Goal: Transaction & Acquisition: Obtain resource

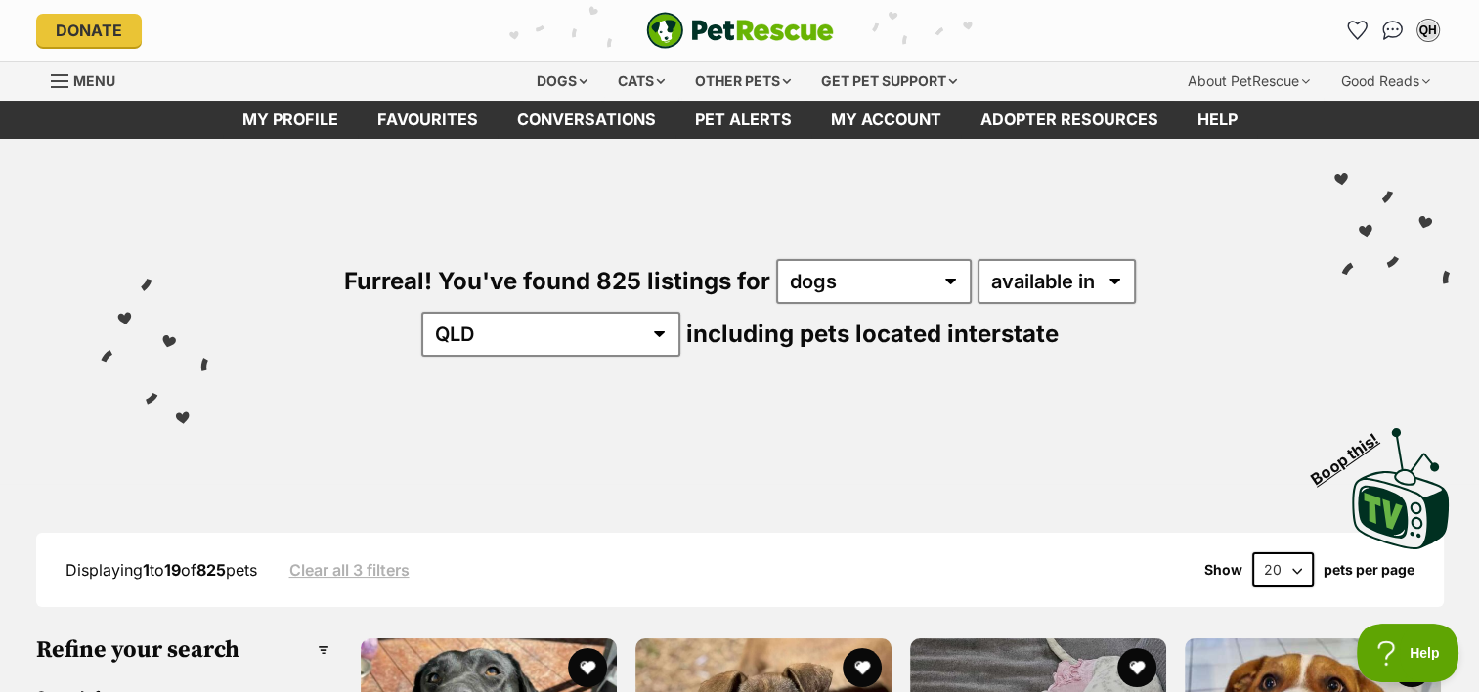
click at [1294, 562] on select "20 40 60" at bounding box center [1283, 569] width 62 height 35
select select "60"
click at [1252, 552] on select "20 40 60" at bounding box center [1283, 569] width 62 height 35
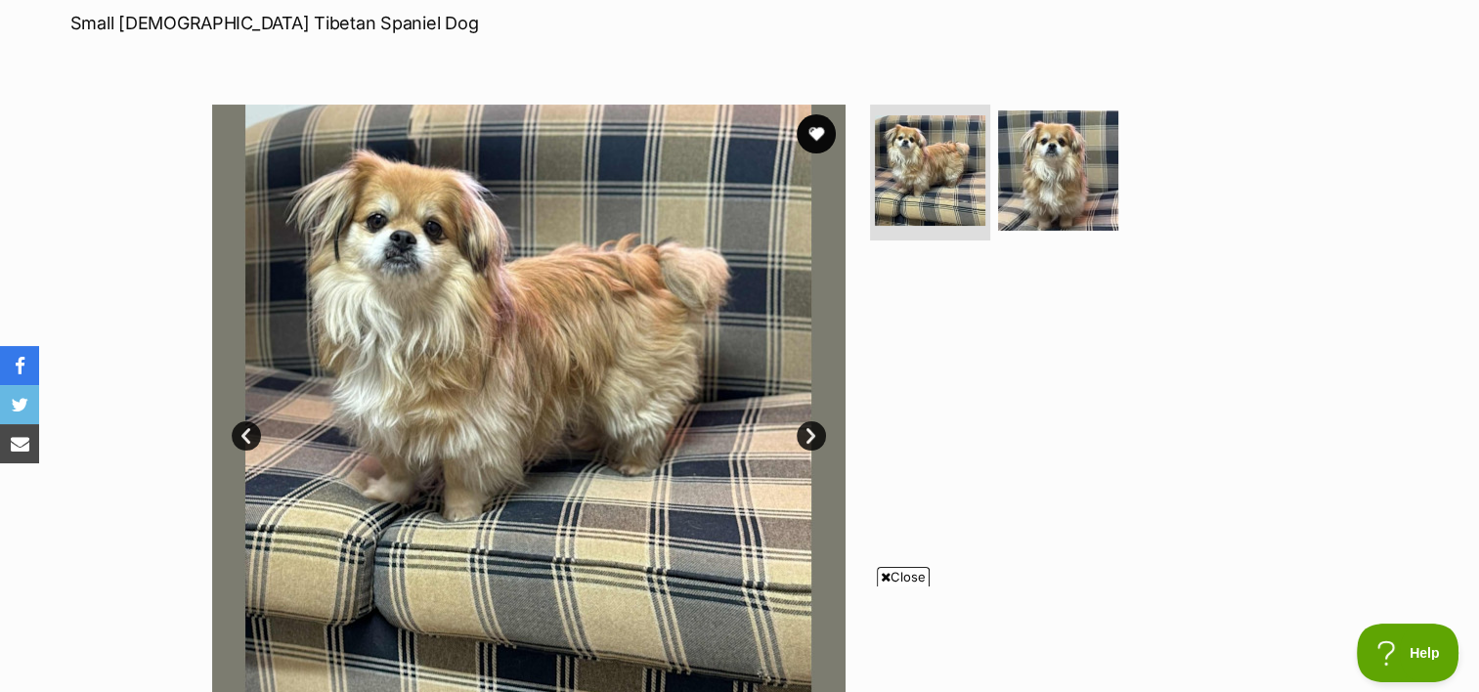
click at [809, 432] on link "Next" at bounding box center [811, 435] width 29 height 29
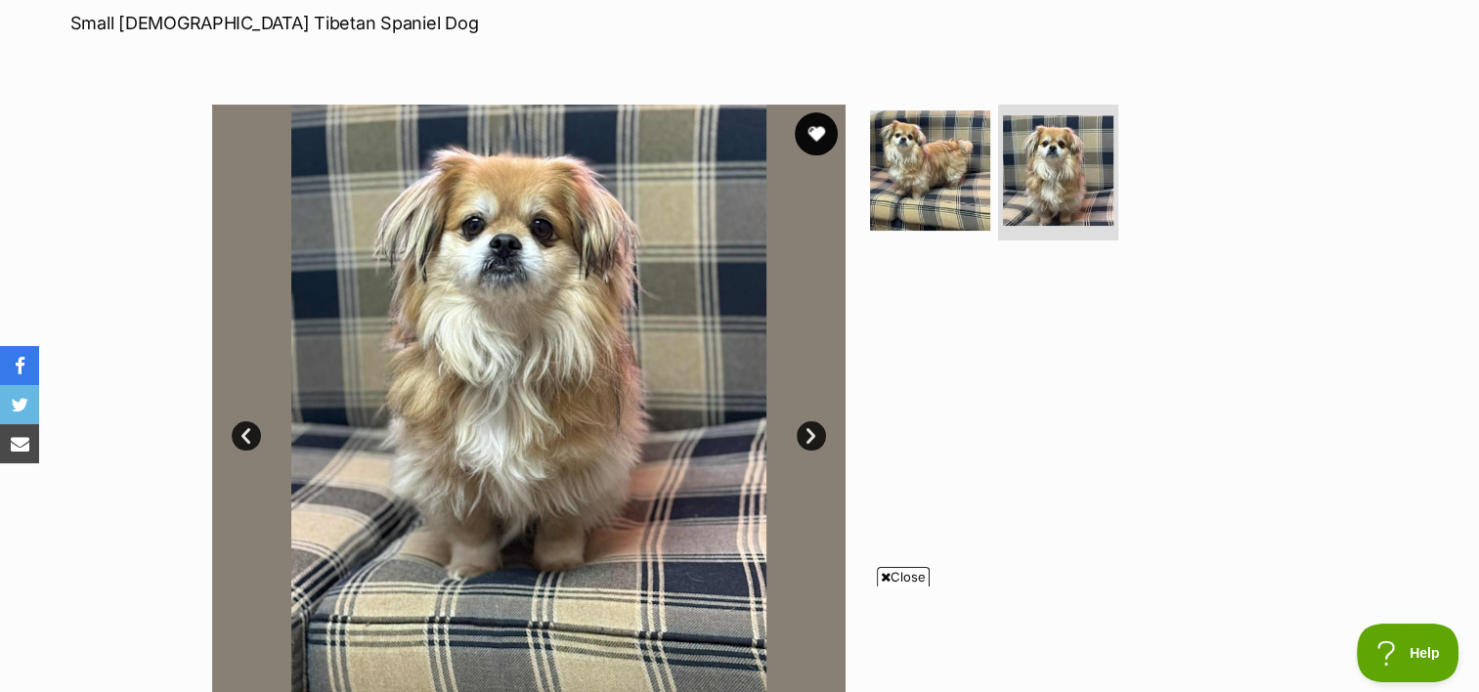
click at [811, 130] on button "favourite" at bounding box center [816, 133] width 43 height 43
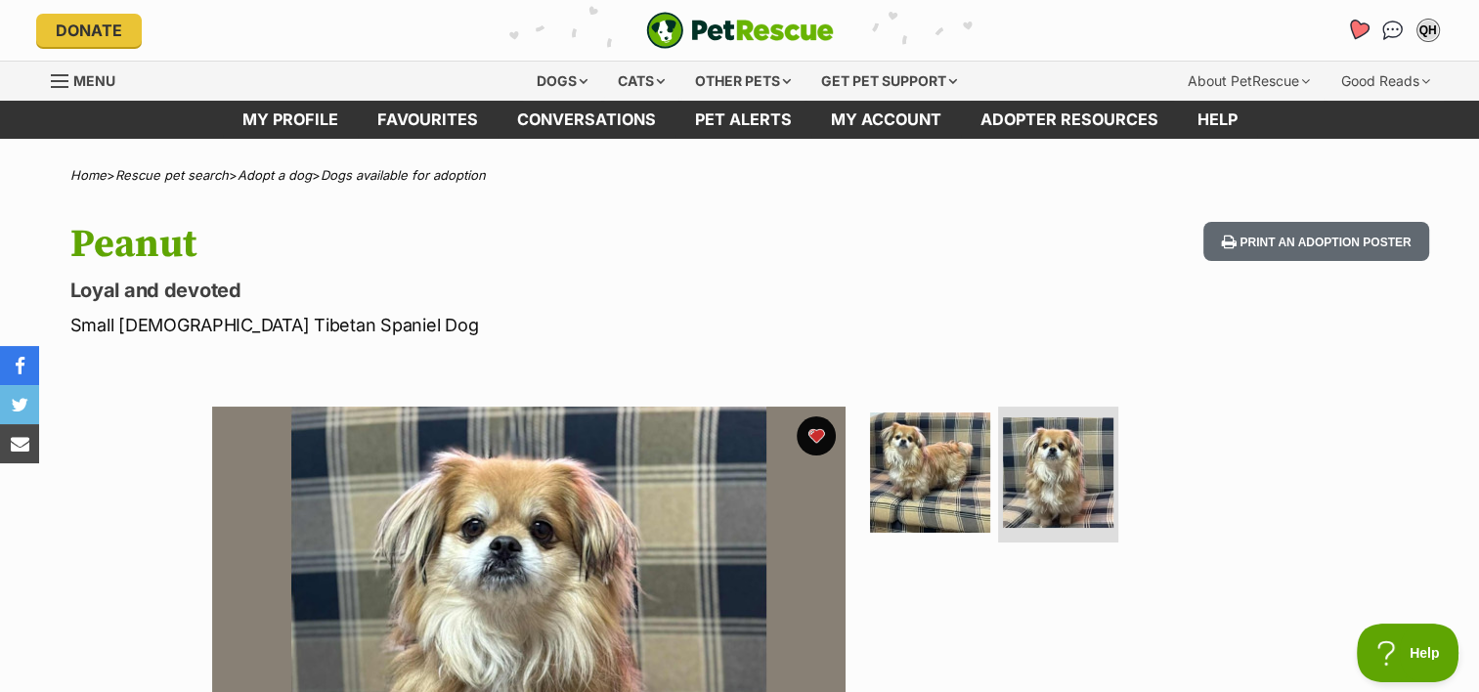
click at [1353, 31] on icon "Favourites" at bounding box center [1356, 30] width 23 height 22
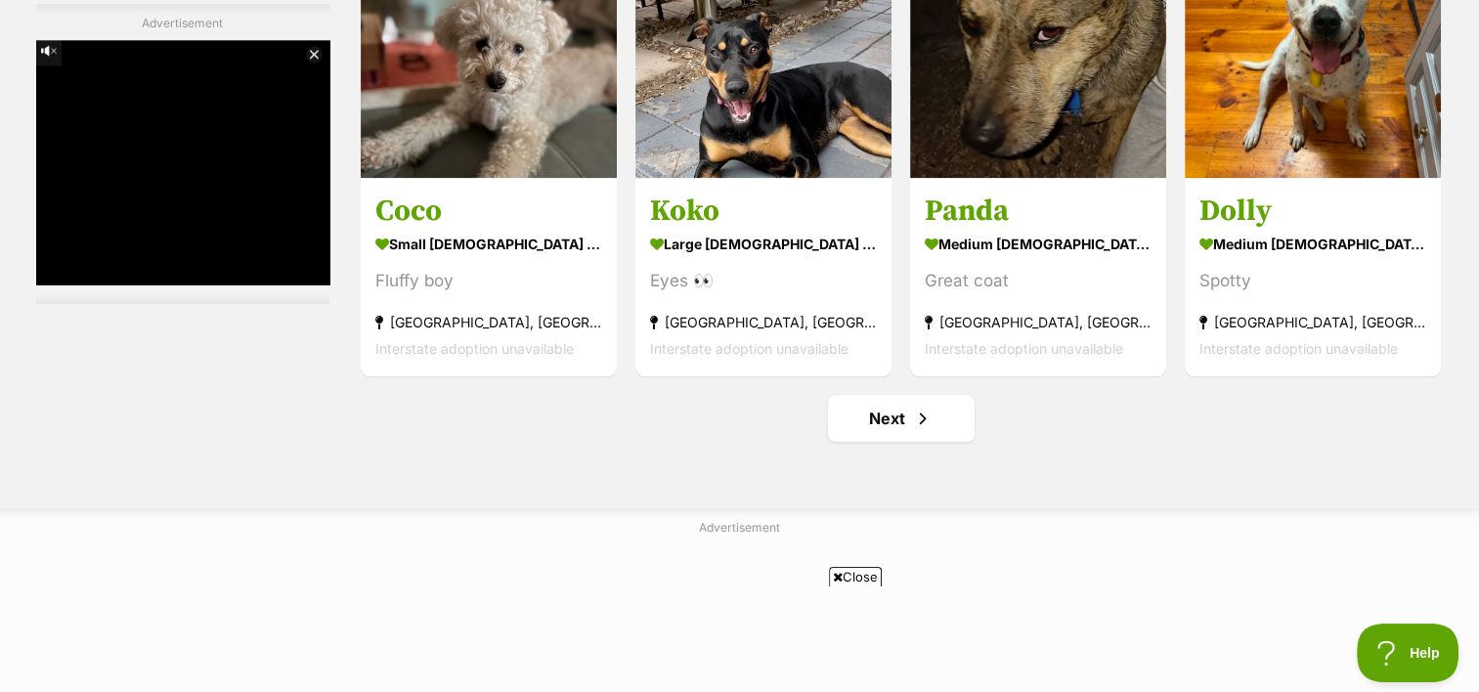
scroll to position [9706, 0]
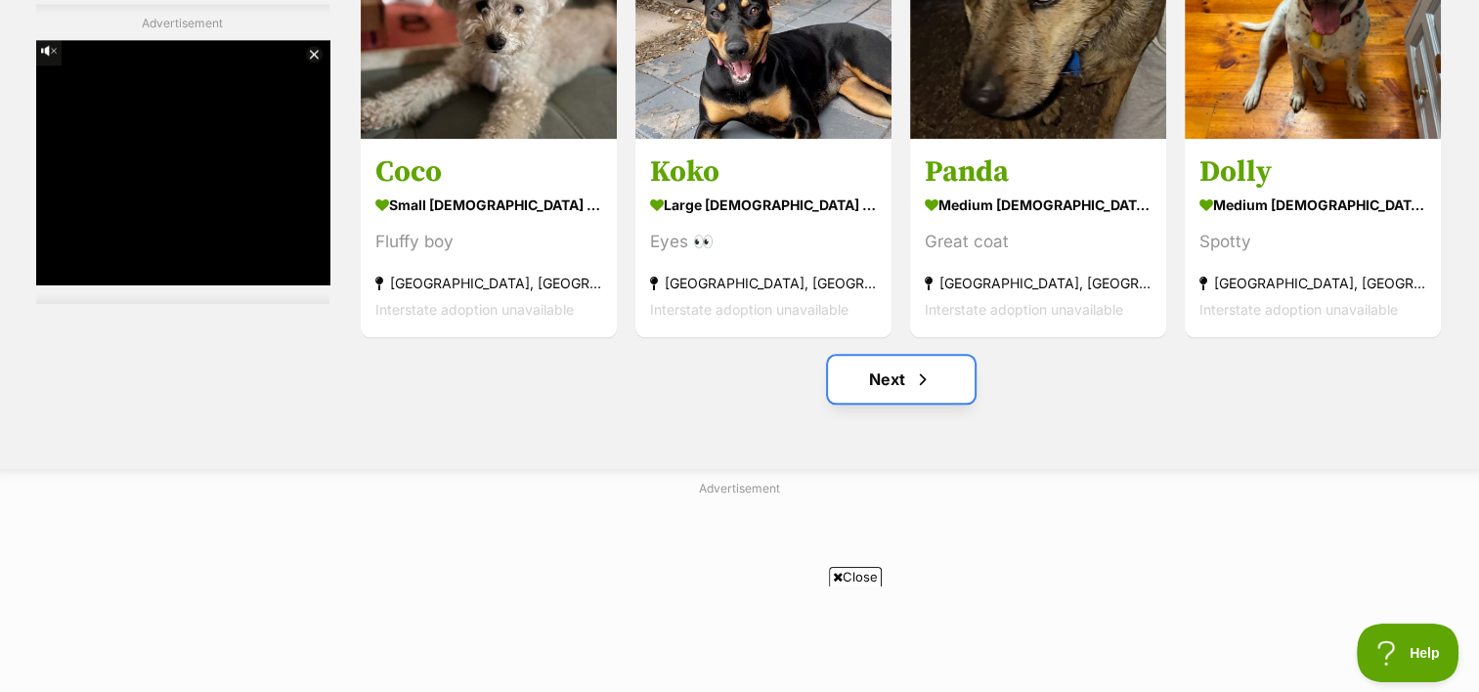
click at [888, 374] on link "Next" at bounding box center [901, 379] width 147 height 47
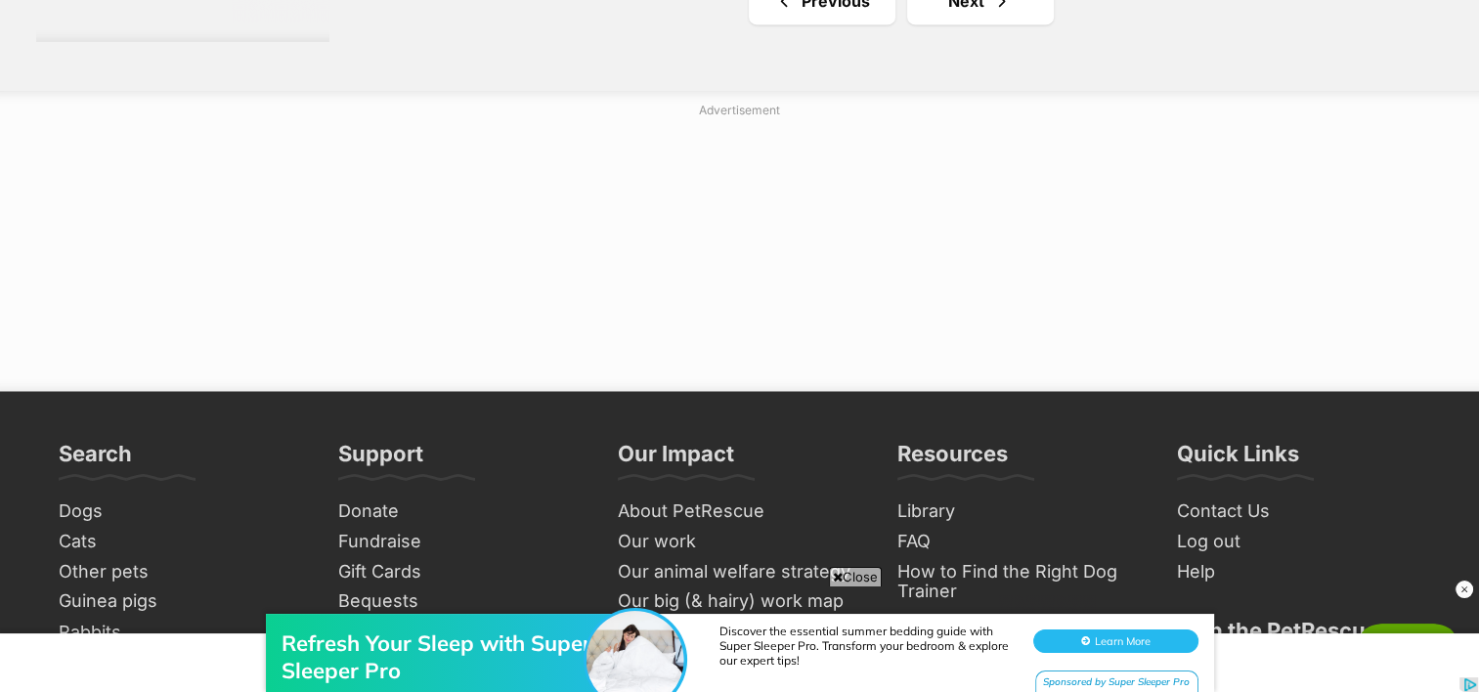
scroll to position [10488, 0]
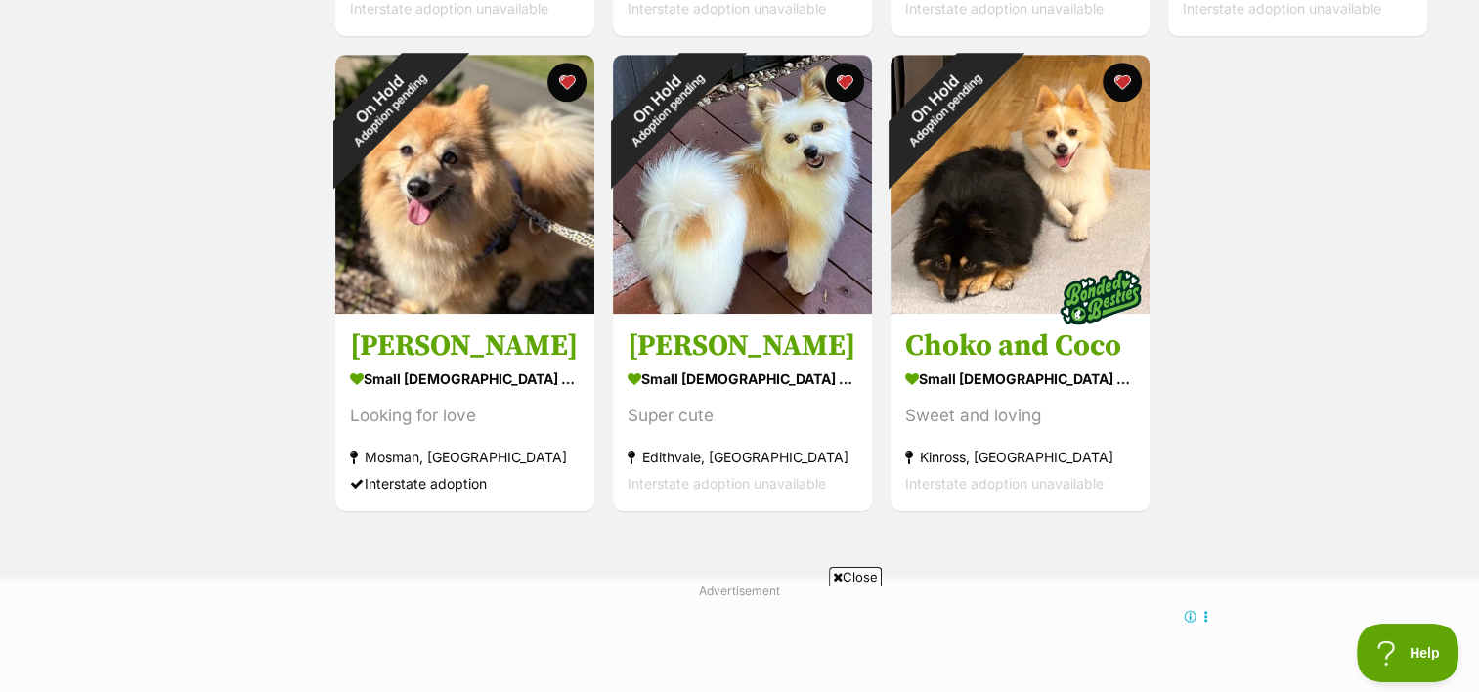
scroll to position [1327, 0]
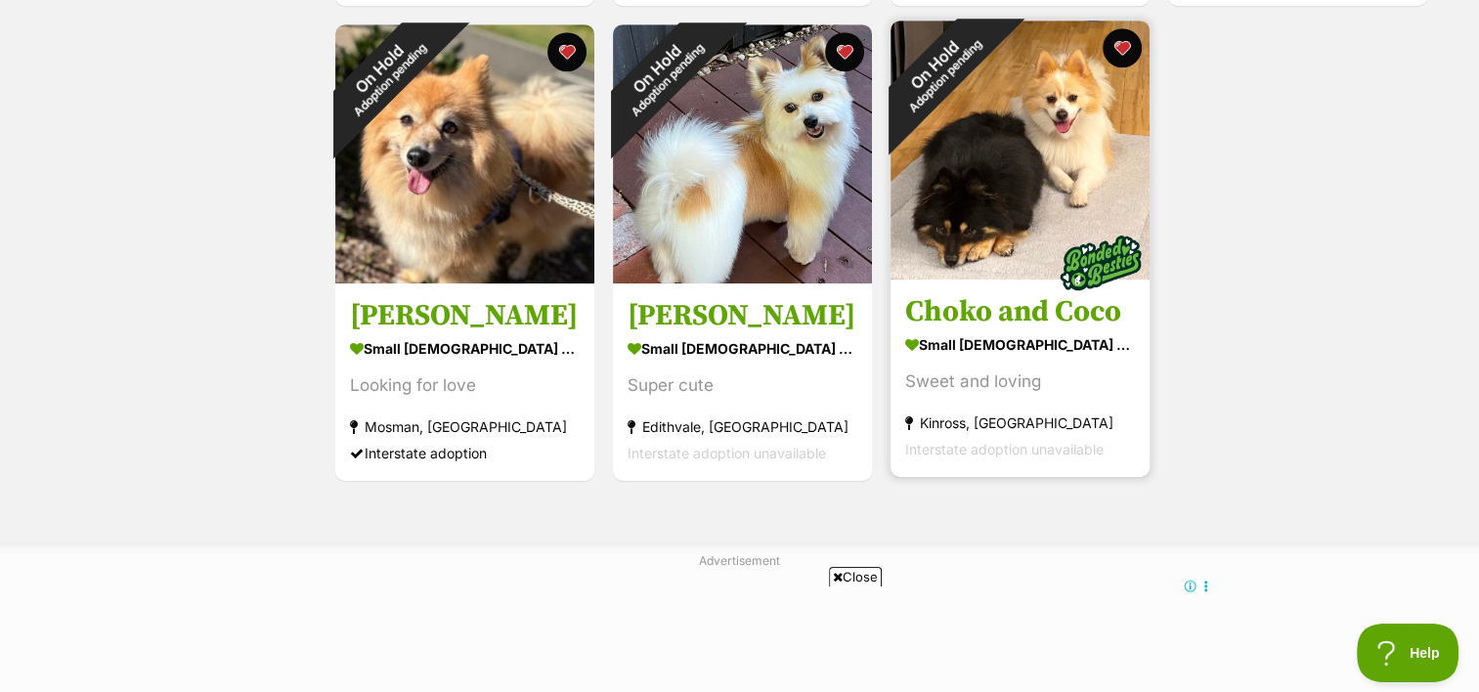
click at [992, 203] on img at bounding box center [1020, 150] width 259 height 259
